Goal: Task Accomplishment & Management: Use online tool/utility

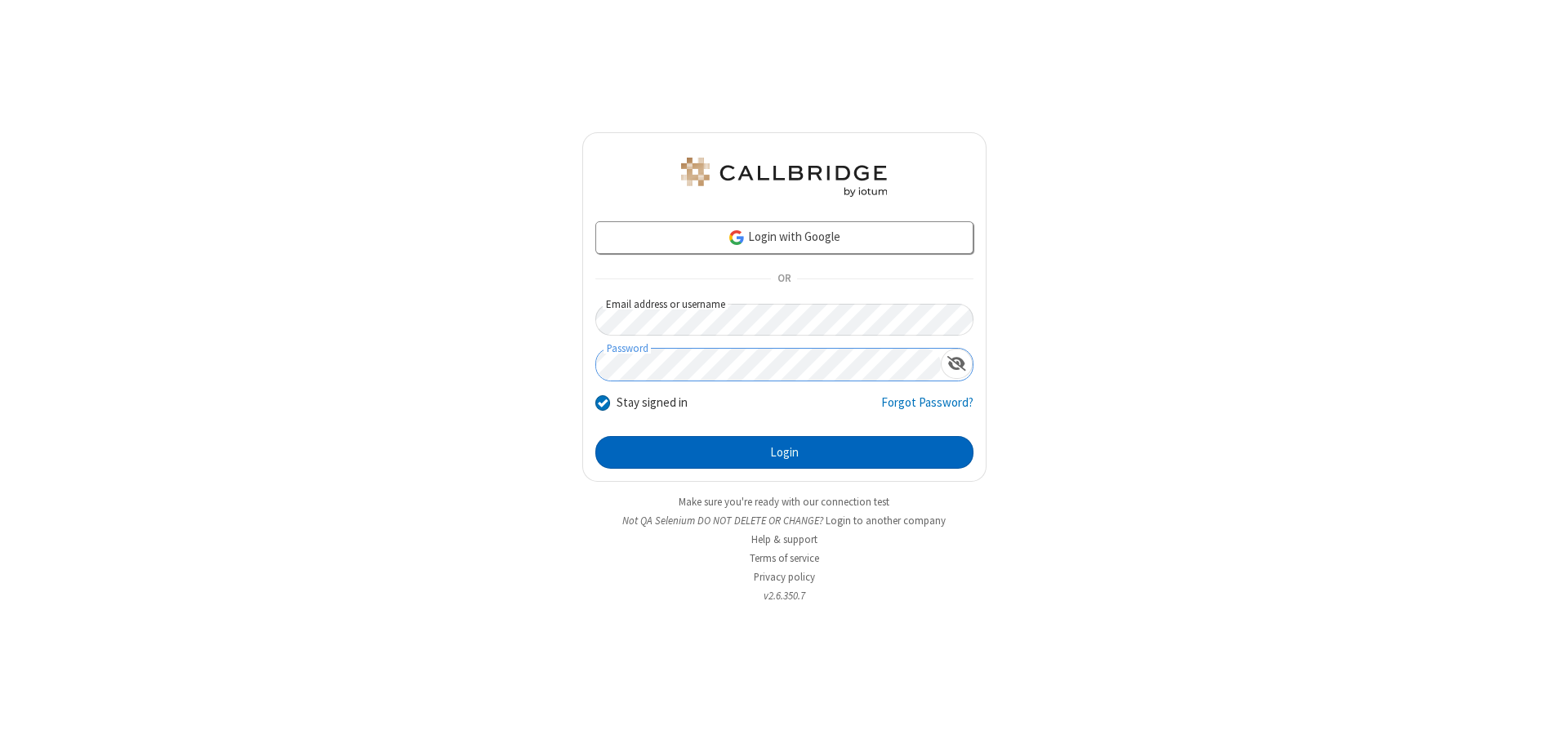
click at [784, 452] on button "Login" at bounding box center [784, 451] width 378 height 32
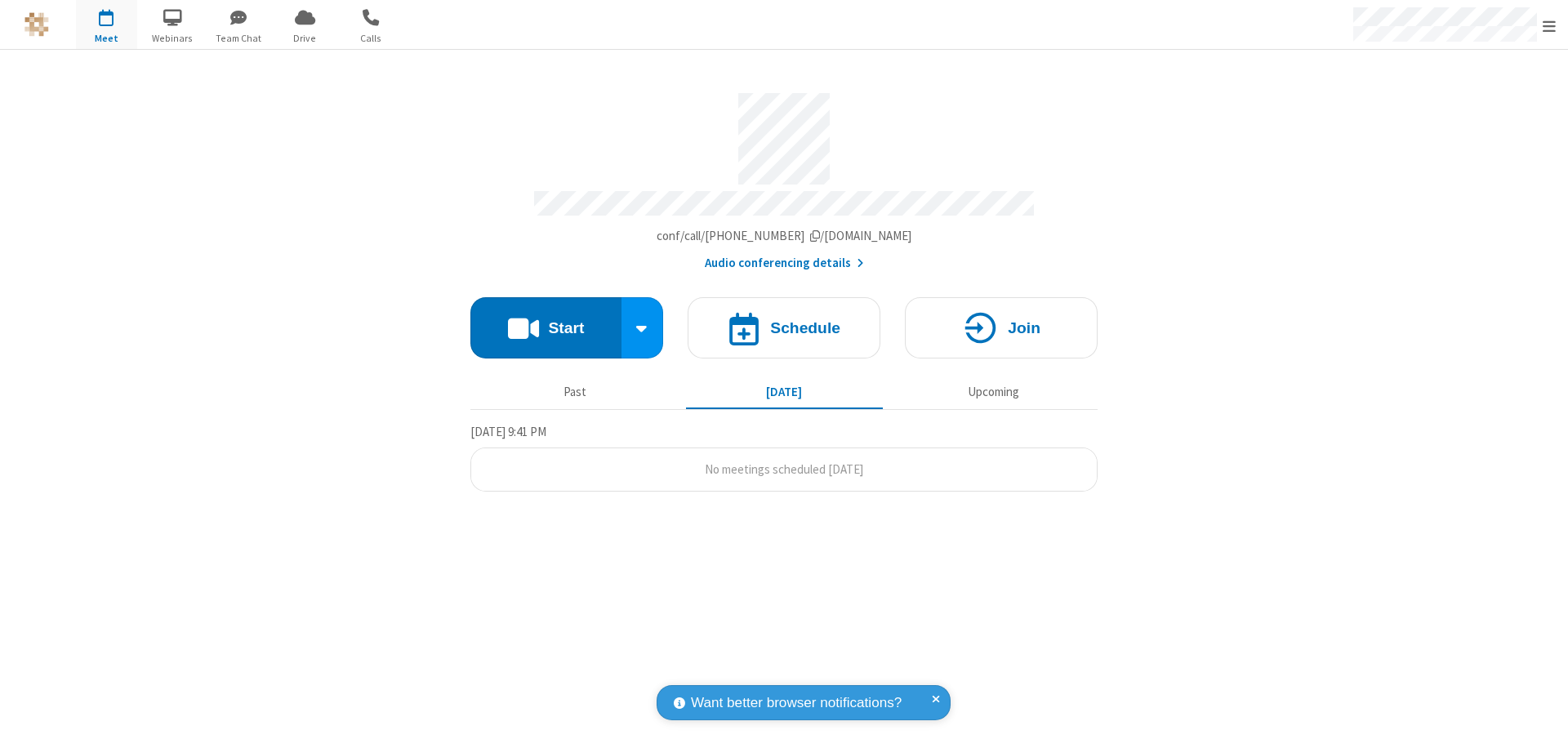
click at [545, 320] on button "Start" at bounding box center [545, 328] width 151 height 61
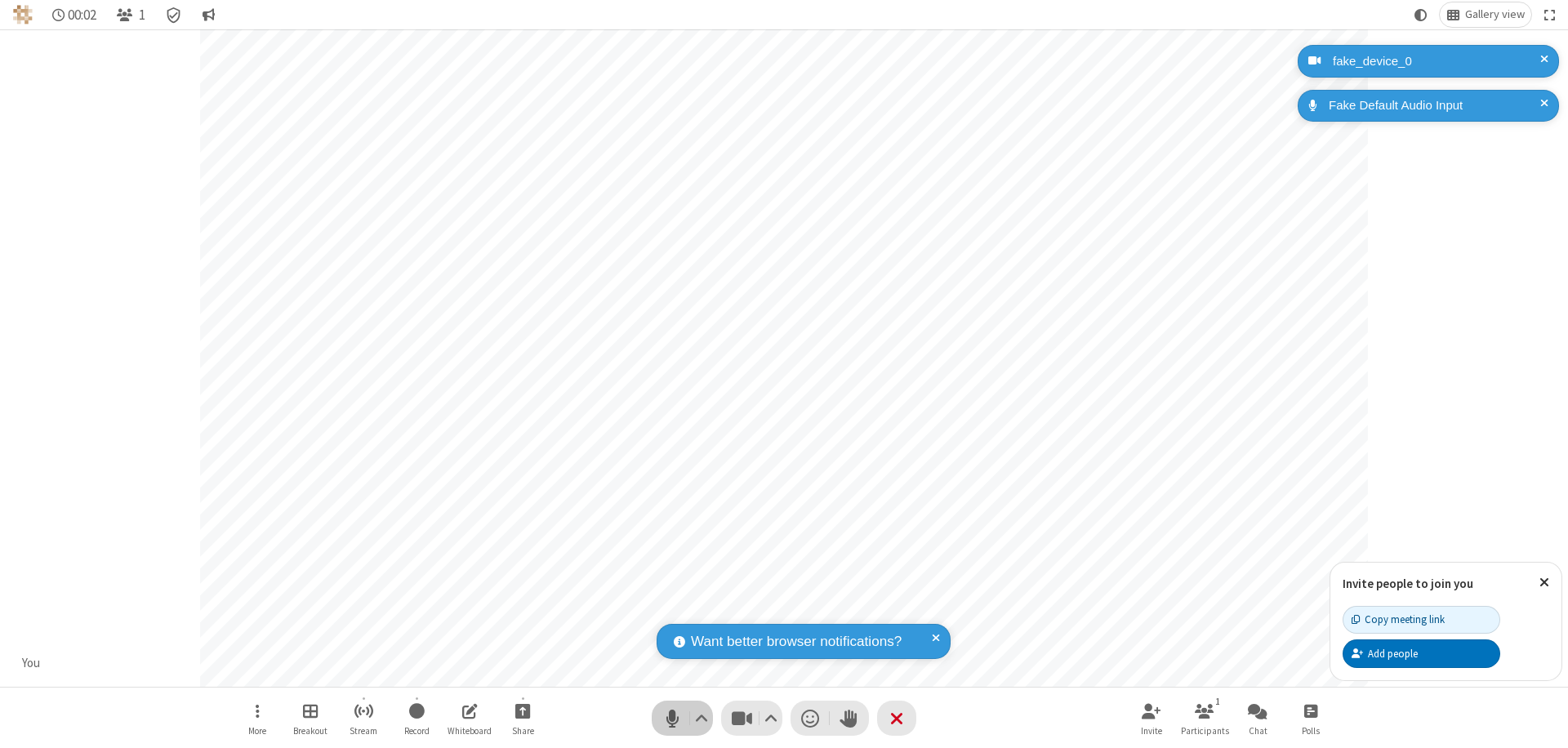
click at [672, 717] on span "Mute (⌘+Shift+A)" at bounding box center [671, 718] width 24 height 24
click at [672, 717] on span "Unmute (⌘+Shift+A)" at bounding box center [671, 718] width 24 height 24
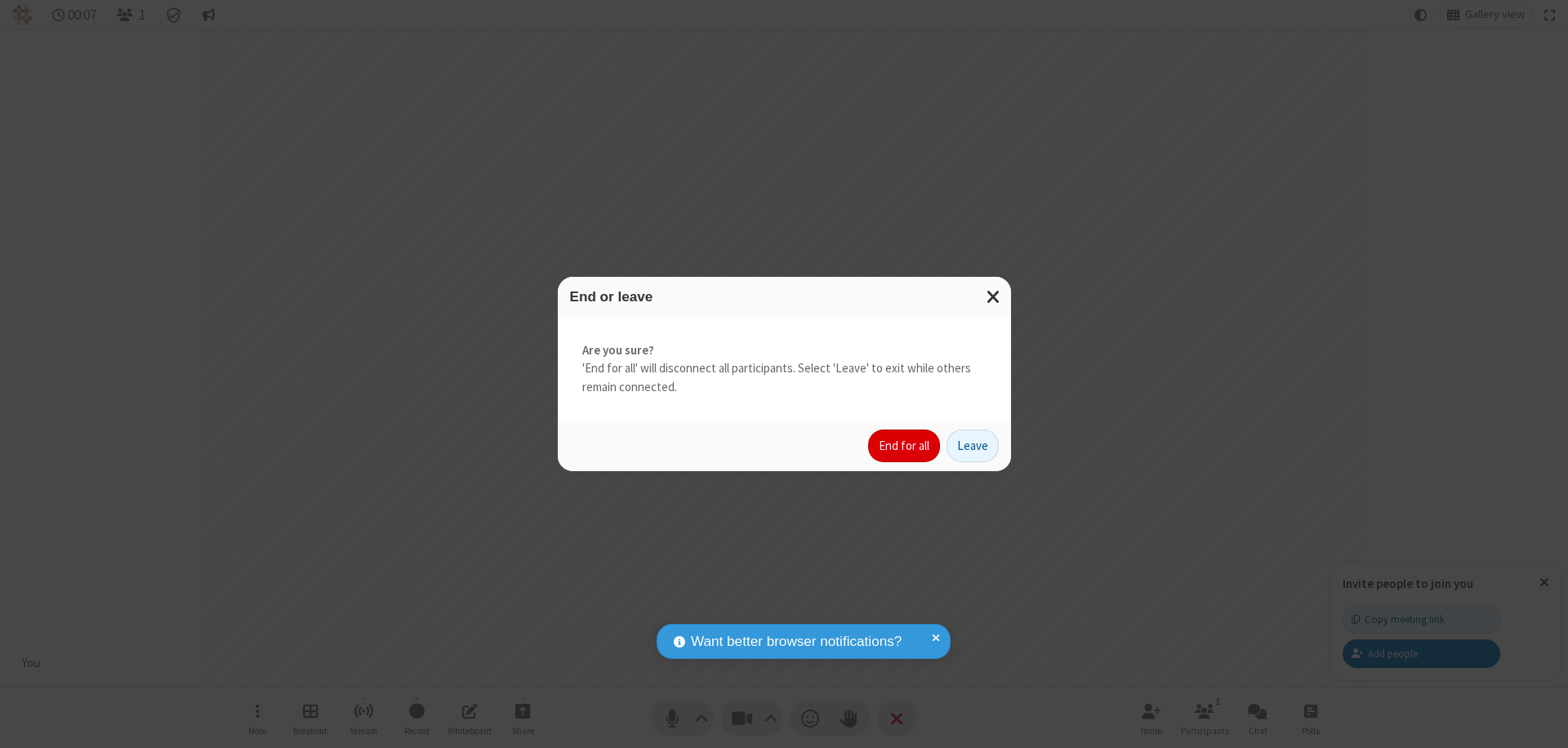
click at [905, 446] on button "End for all" at bounding box center [903, 445] width 71 height 32
